Goal: Check status: Check status

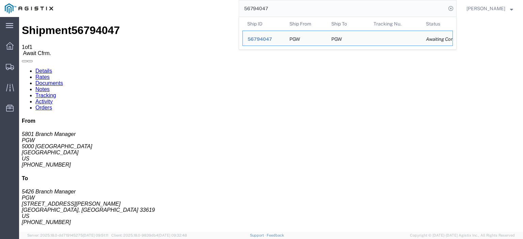
drag, startPoint x: 283, startPoint y: 9, endPoint x: 219, endPoint y: 3, distance: 64.2
click at [227, 6] on div "56794047 Ship ID Ship From Ship To Tracking Nu. Status Ship ID 56794047 Ship Fr…" at bounding box center [257, 8] width 398 height 17
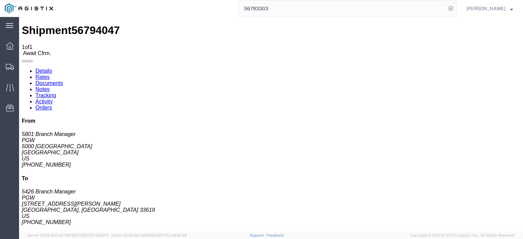
type input "56793303"
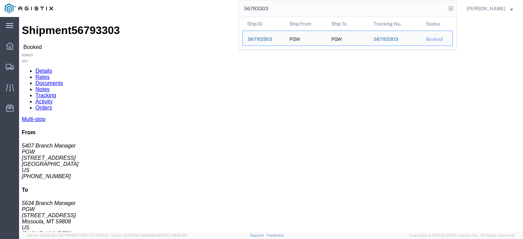
drag, startPoint x: 63, startPoint y: 79, endPoint x: 1, endPoint y: 81, distance: 61.3
click div "Shipment Detail Multi-stop Ship From PGW (5407 Branch Manager) [STREET_ADDRESS]…"
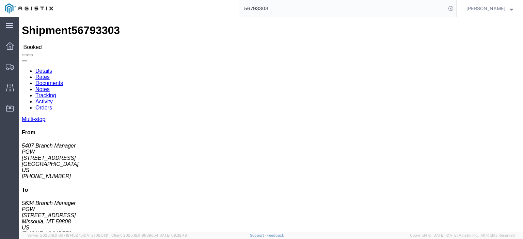
copy address "[STREET_ADDRESS]"
drag, startPoint x: 142, startPoint y: 78, endPoint x: 95, endPoint y: 81, distance: 47.0
click div "Ship To PGW (5634 Branch Manager) 5634 [STREET_ADDRESS][PERSON_NAME] [PHONE_NUM…"
copy address "[STREET_ADDRESS]"
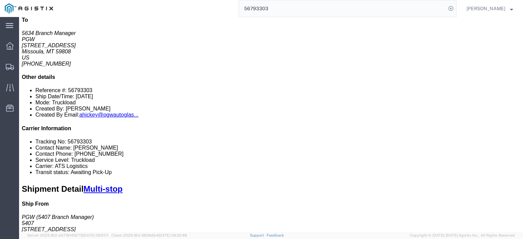
scroll to position [68, 0]
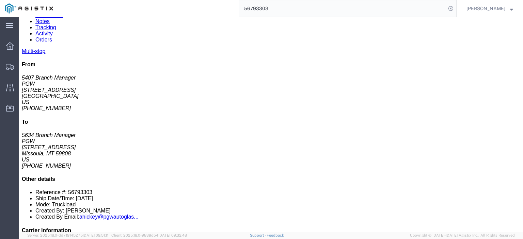
drag, startPoint x: 129, startPoint y: 134, endPoint x: 78, endPoint y: 130, distance: 51.8
click td "PGW [STREET_ADDRESS][US_STATE]"
copy div "[STREET_ADDRESS]"
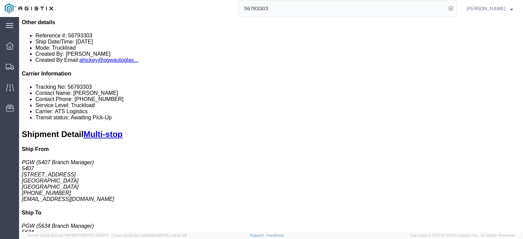
scroll to position [408, 0]
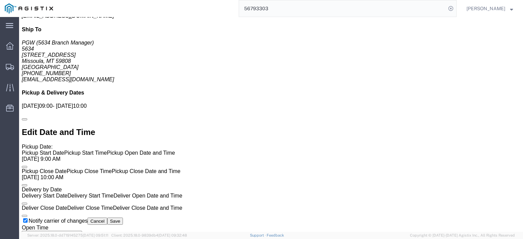
click link "Rates"
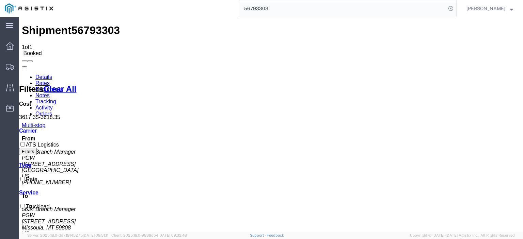
click at [50, 93] on link "Notes" at bounding box center [42, 96] width 14 height 6
